Goal: Information Seeking & Learning: Learn about a topic

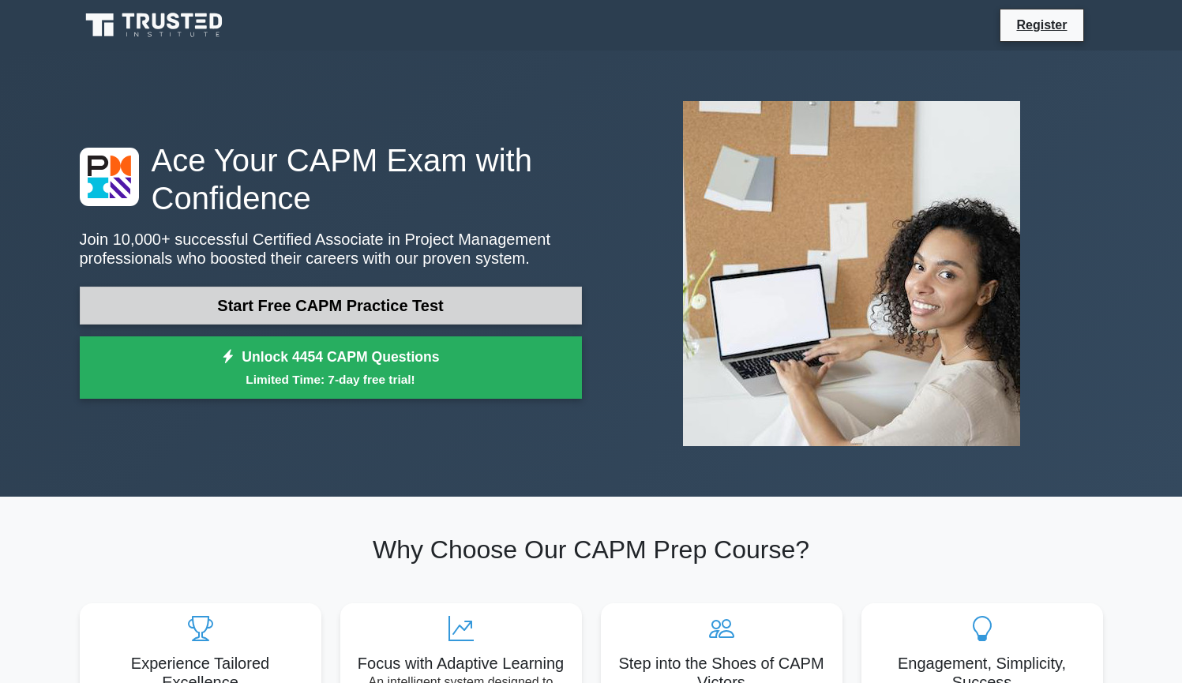
click at [405, 313] on link "Start Free CAPM Practice Test" at bounding box center [331, 306] width 502 height 38
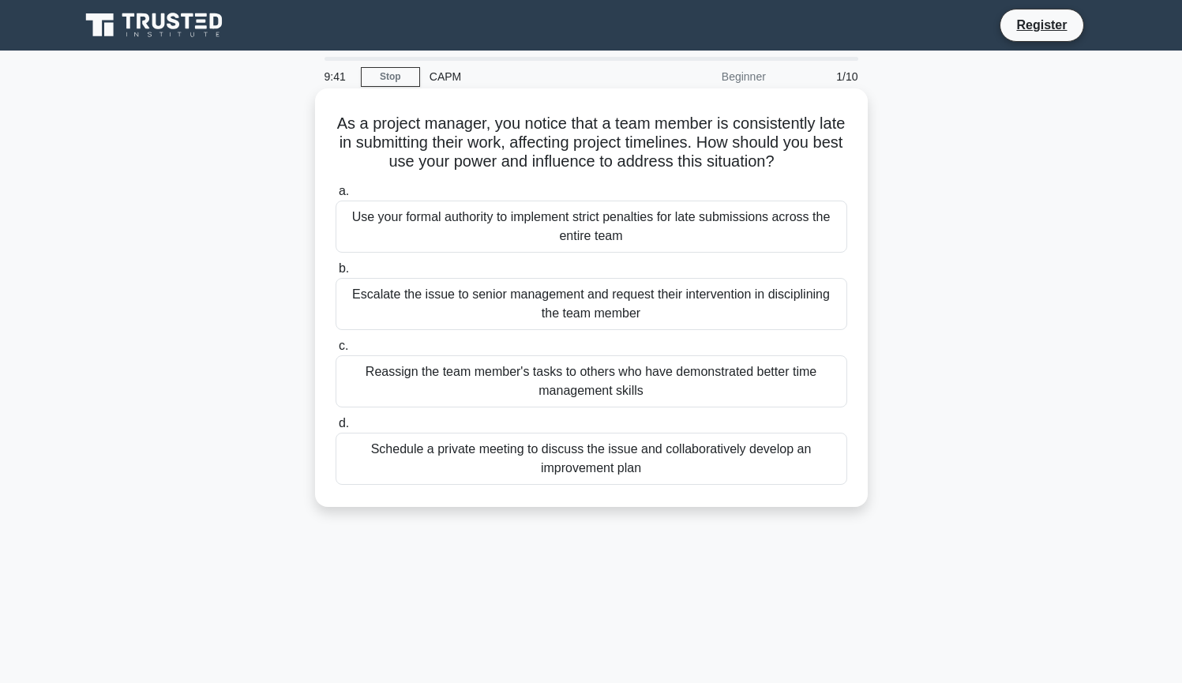
click at [566, 471] on div "Schedule a private meeting to discuss the issue and collaboratively develop an …" at bounding box center [592, 459] width 512 height 52
click at [336, 429] on input "d. Schedule a private meeting to discuss the issue and collaboratively develop …" at bounding box center [336, 424] width 0 height 10
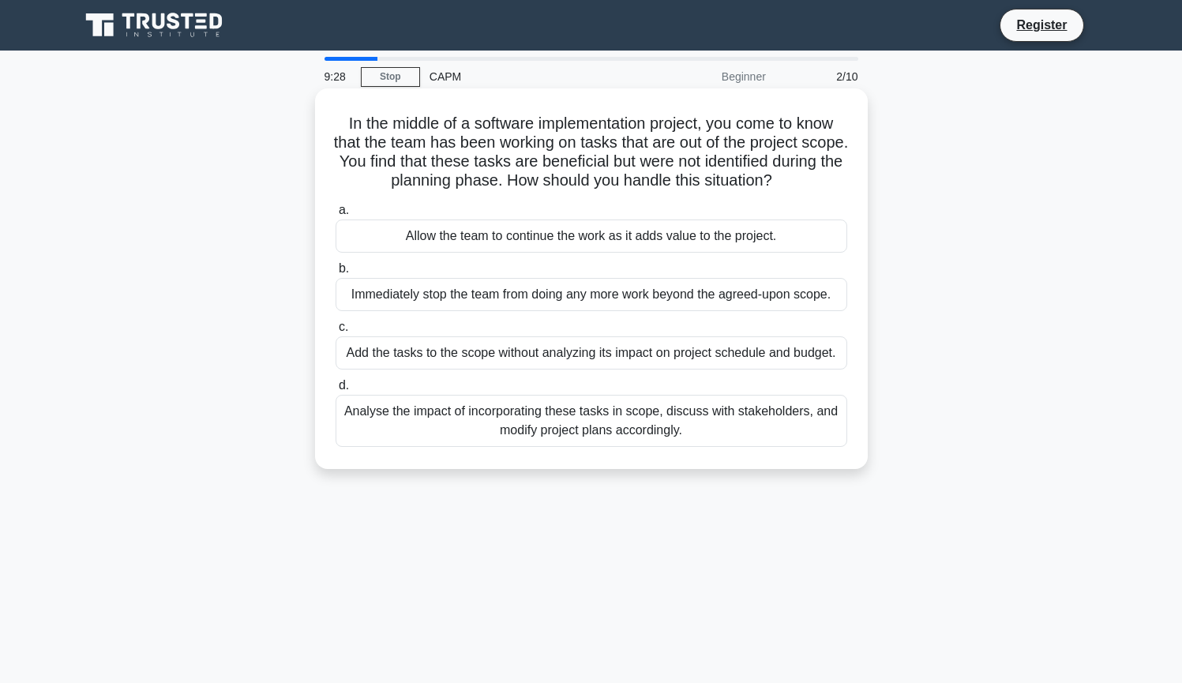
click at [434, 236] on div "Allow the team to continue the work as it adds value to the project." at bounding box center [592, 236] width 512 height 33
click at [336, 216] on input "a. Allow the team to continue the work as it adds value to the project." at bounding box center [336, 210] width 0 height 10
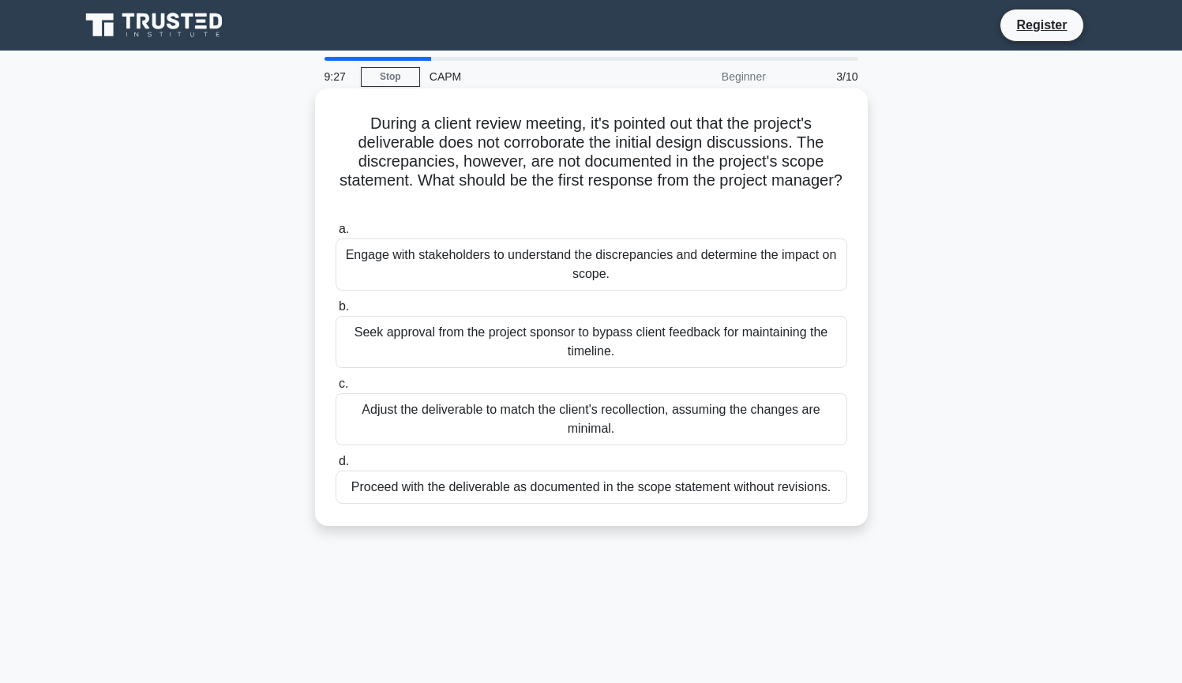
click at [430, 252] on div "Engage with stakeholders to understand the discrepancies and determine the impa…" at bounding box center [592, 265] width 512 height 52
click at [336, 235] on input "a. Engage with stakeholders to understand the discrepancies and determine the i…" at bounding box center [336, 229] width 0 height 10
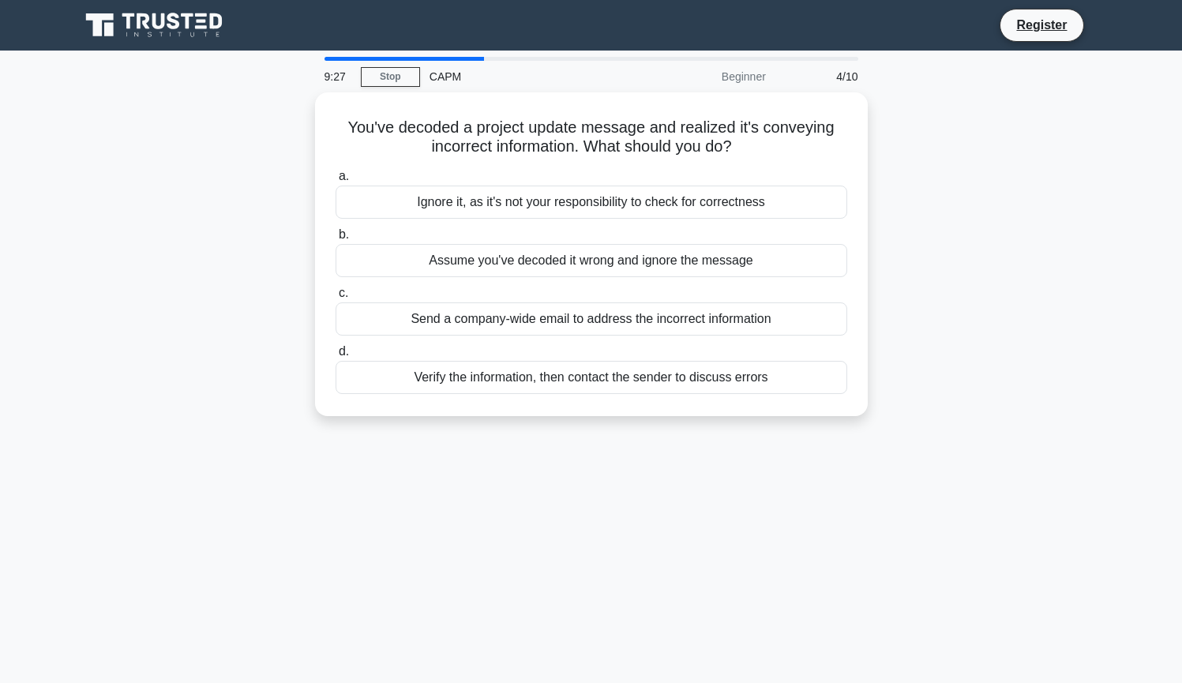
click at [430, 252] on div "Assume you've decoded it wrong and ignore the message" at bounding box center [592, 260] width 512 height 33
click at [336, 240] on input "b. Assume you've decoded it wrong and ignore the message" at bounding box center [336, 235] width 0 height 10
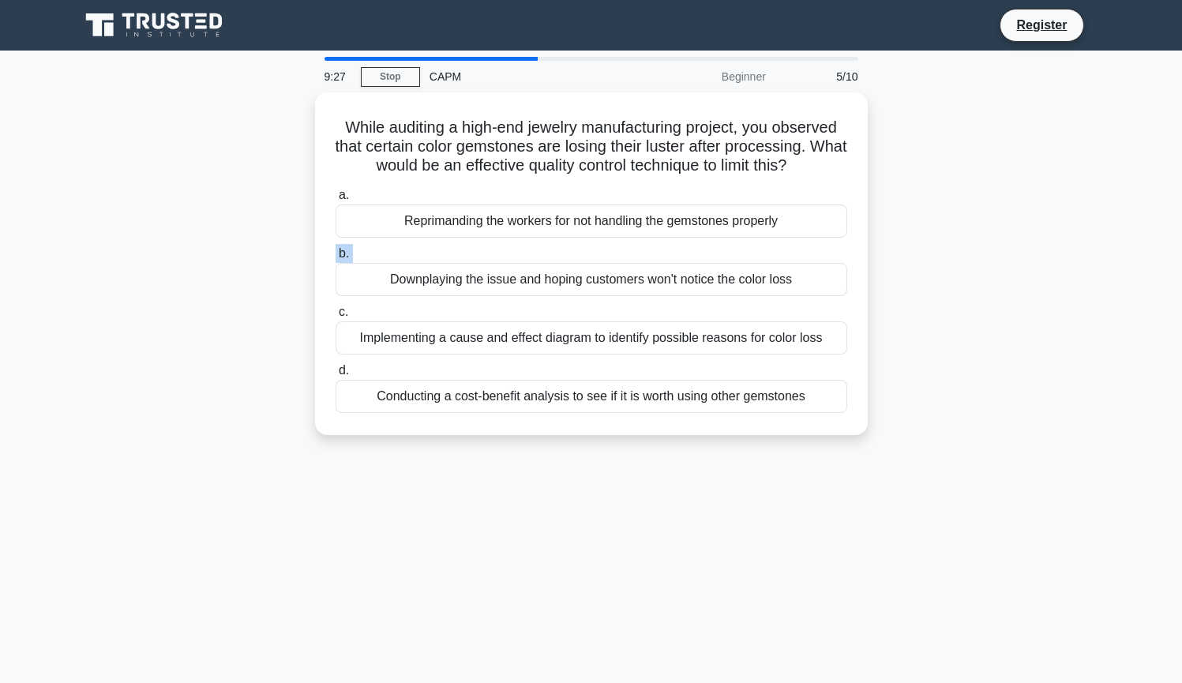
click at [430, 252] on label "b. Downplaying the issue and hoping customers won't notice the color loss" at bounding box center [592, 270] width 512 height 52
click at [336, 252] on input "b. Downplaying the issue and hoping customers won't notice the color loss" at bounding box center [336, 254] width 0 height 10
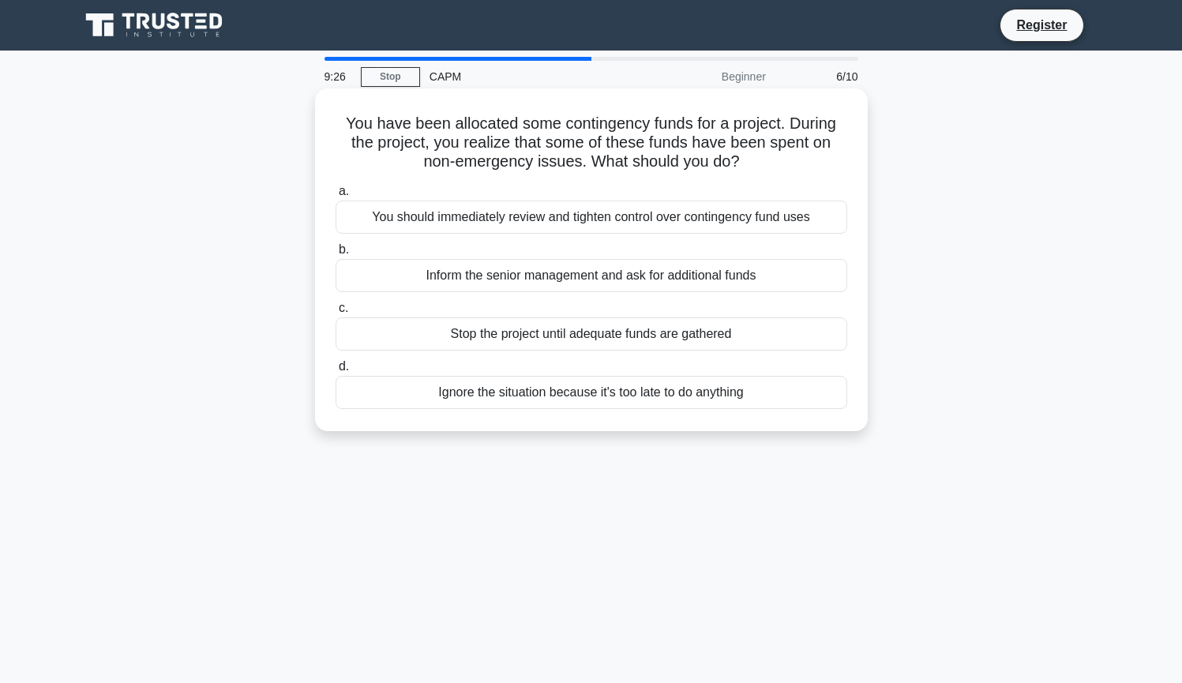
click at [430, 230] on div "You should immediately review and tighten control over contingency fund uses" at bounding box center [592, 217] width 512 height 33
click at [336, 197] on input "a. You should immediately review and tighten control over contingency fund uses" at bounding box center [336, 191] width 0 height 10
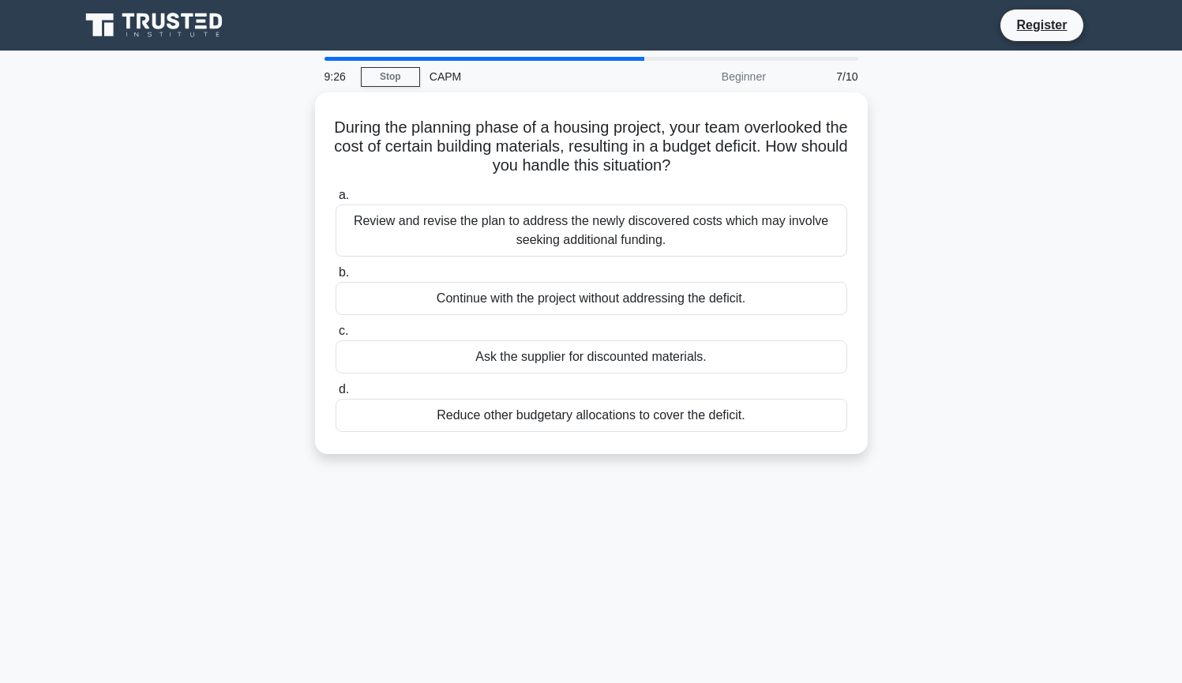
click at [430, 230] on div "Review and revise the plan to address the newly discovered costs which may invo…" at bounding box center [592, 231] width 512 height 52
click at [336, 201] on input "a. Review and revise the plan to address the newly discovered costs which may i…" at bounding box center [336, 195] width 0 height 10
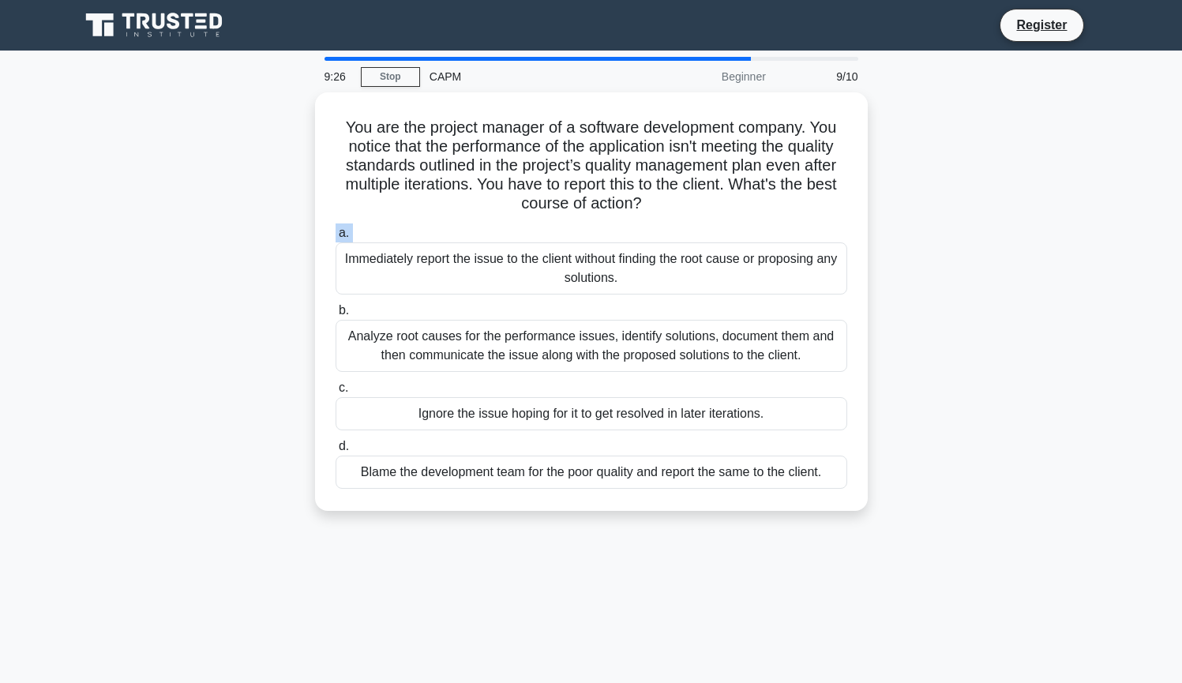
click at [430, 230] on label "a. Immediately report the issue to the client without finding the root cause or…" at bounding box center [592, 259] width 512 height 71
click at [336, 230] on input "a. Immediately report the issue to the client without finding the root cause or…" at bounding box center [336, 233] width 0 height 10
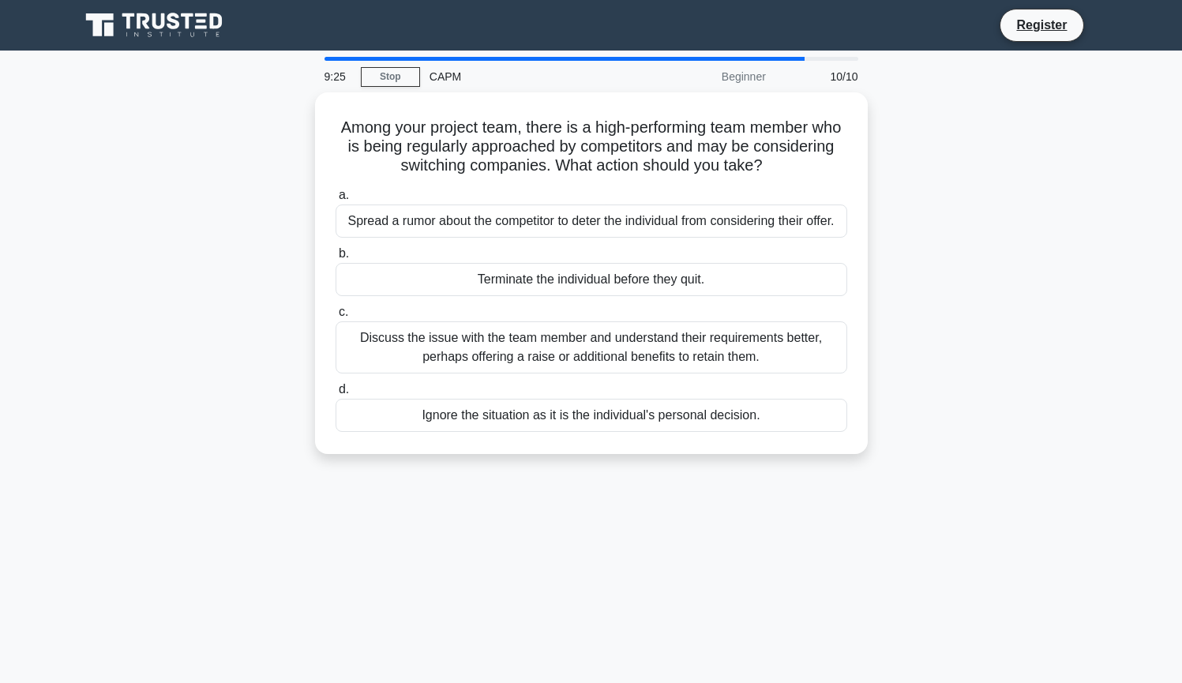
click at [430, 230] on div "Spread a rumor about the competitor to deter the individual from considering th…" at bounding box center [592, 221] width 512 height 33
click at [336, 201] on input "a. Spread a rumor about the competitor to deter the individual from considering…" at bounding box center [336, 195] width 0 height 10
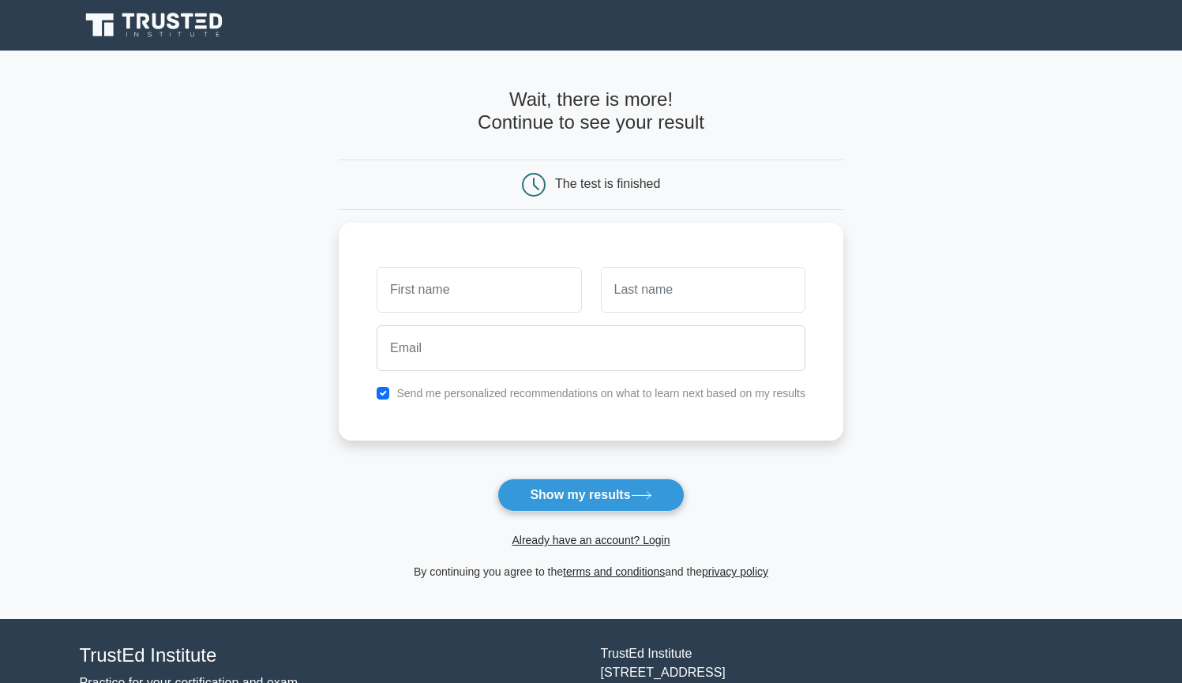
click at [430, 230] on div "Send me personalized recommendations on what to learn next based on my results" at bounding box center [591, 332] width 505 height 218
